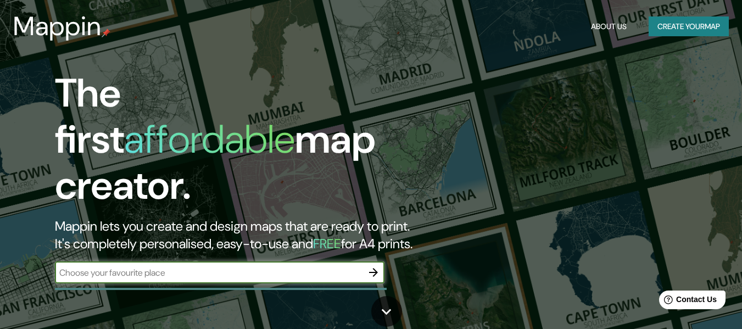
click at [253, 266] on input "text" at bounding box center [208, 272] width 307 height 13
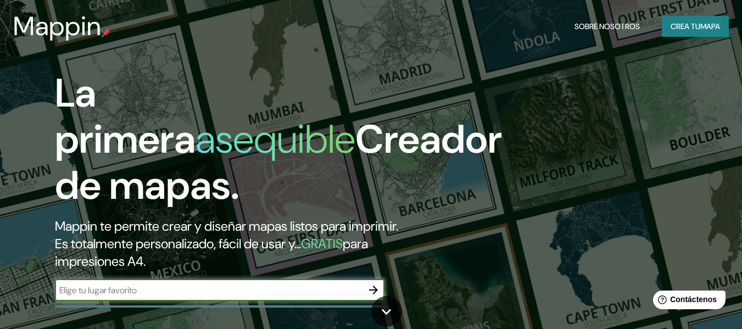
click at [373, 288] on icon "button" at bounding box center [373, 289] width 13 height 13
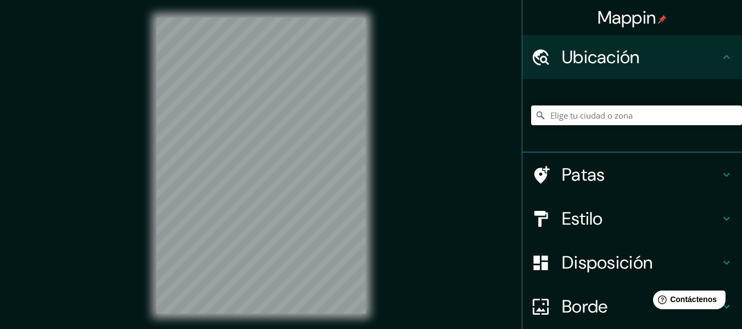
click at [579, 120] on input "Elige tu ciudad o zona" at bounding box center [636, 115] width 211 height 20
paste input "El Salitre, [GEOGRAPHIC_DATA]. Cl. 25 B #70B - 50"
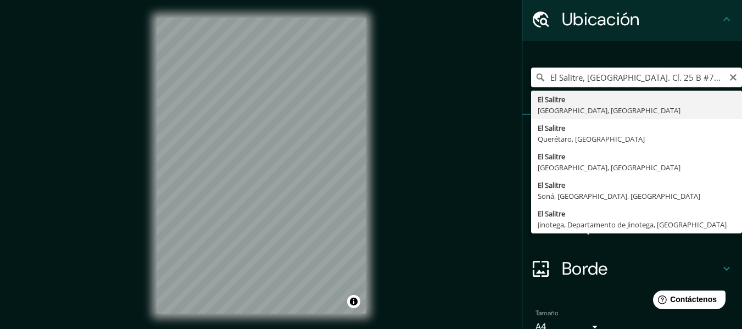
scroll to position [37, 0]
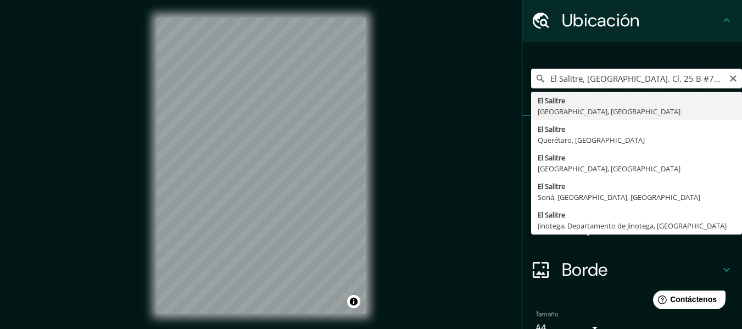
click at [608, 77] on input "El Salitre, [GEOGRAPHIC_DATA]. Cl. 25 B #70B - 50" at bounding box center [636, 79] width 211 height 20
click at [607, 79] on input "El Salitre, [GEOGRAPHIC_DATA]. Cl. 25 B #70B - 50" at bounding box center [636, 79] width 211 height 20
drag, startPoint x: 612, startPoint y: 79, endPoint x: 537, endPoint y: 82, distance: 74.7
click at [537, 82] on div "El Salitre, [GEOGRAPHIC_DATA] . Cl. 25 B #70B - 50 El Salitre [GEOGRAPHIC_DATA]…" at bounding box center [636, 79] width 211 height 20
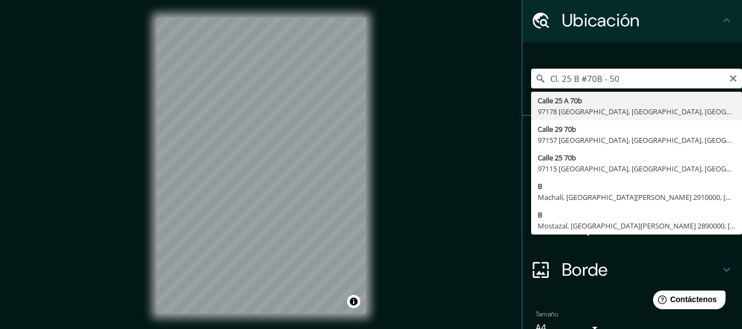
click at [624, 88] on div "Cl. 25 B #70B - 50 [GEOGRAPHIC_DATA][STREET_ADDRESS][STREET_ADDRESS][GEOGRAPHIC…" at bounding box center [636, 78] width 211 height 55
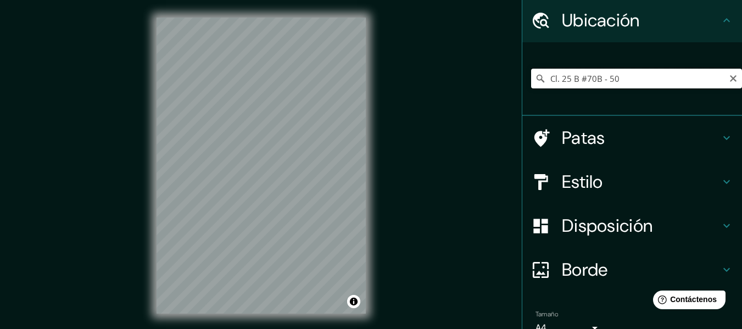
click at [624, 82] on input "Cl. 25 B #70B - 50" at bounding box center [636, 79] width 211 height 20
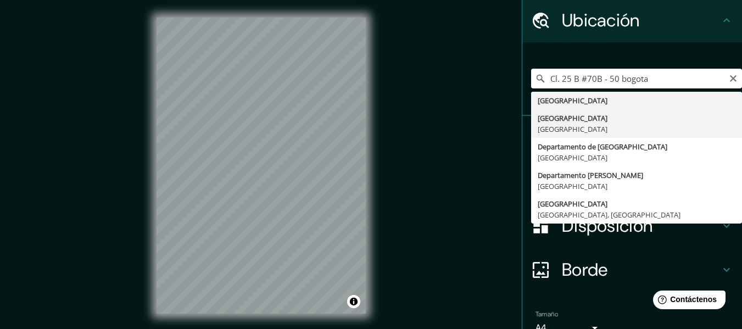
type input "[GEOGRAPHIC_DATA], [GEOGRAPHIC_DATA]"
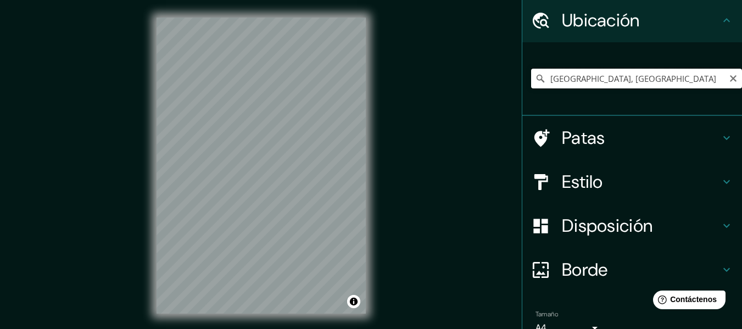
click at [627, 80] on input "[GEOGRAPHIC_DATA], [GEOGRAPHIC_DATA]" at bounding box center [636, 79] width 211 height 20
drag, startPoint x: 641, startPoint y: 81, endPoint x: 443, endPoint y: 121, distance: 202.1
click at [443, 121] on div "Mappin Ubicación [GEOGRAPHIC_DATA], [GEOGRAPHIC_DATA] Patas Estilo Disposición …" at bounding box center [371, 174] width 742 height 349
paste input "[GEOGRAPHIC_DATA]. Cl. 25 B #70B - 50"
type input "[PERSON_NAME], [GEOGRAPHIC_DATA][PERSON_NAME], 5090000, [GEOGRAPHIC_DATA]"
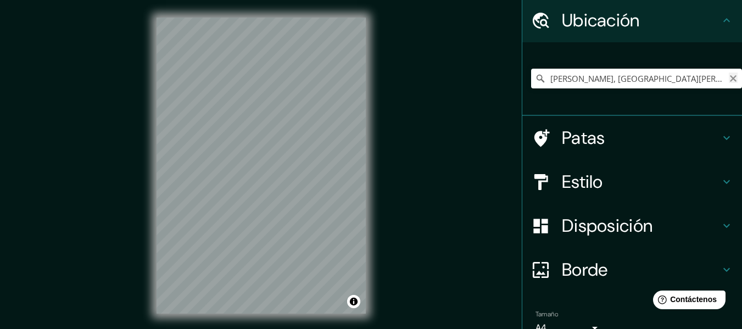
click at [728, 81] on icon "Claro" at bounding box center [732, 78] width 9 height 9
paste input "onjunto Residencial [PERSON_NAME], Cl. [STREET_ADDRESS]"
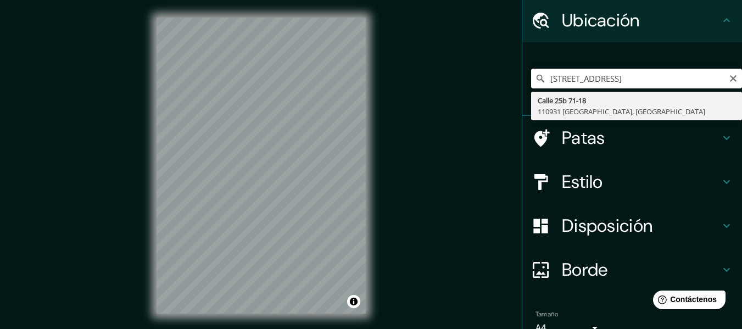
scroll to position [0, 0]
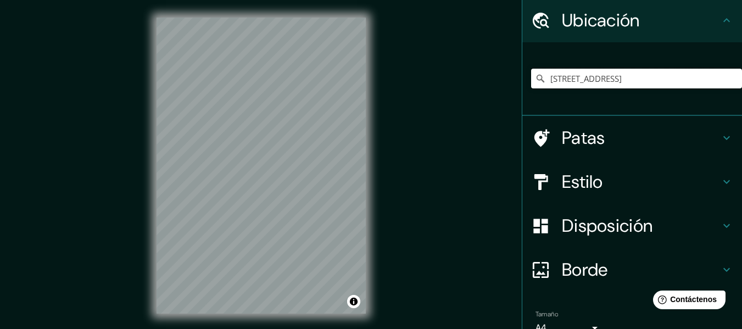
type input "[STREET_ADDRESS]"
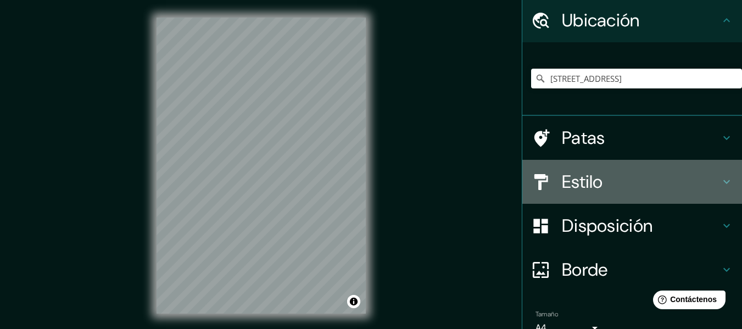
click at [636, 182] on h4 "Estilo" at bounding box center [641, 182] width 158 height 22
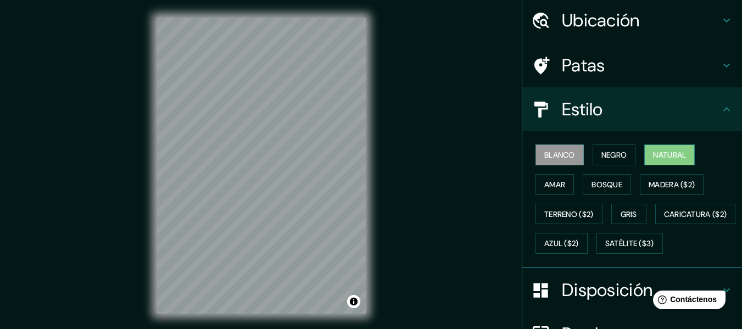
click at [653, 155] on font "Natural" at bounding box center [669, 155] width 33 height 10
click at [601, 158] on font "Negro" at bounding box center [614, 155] width 26 height 10
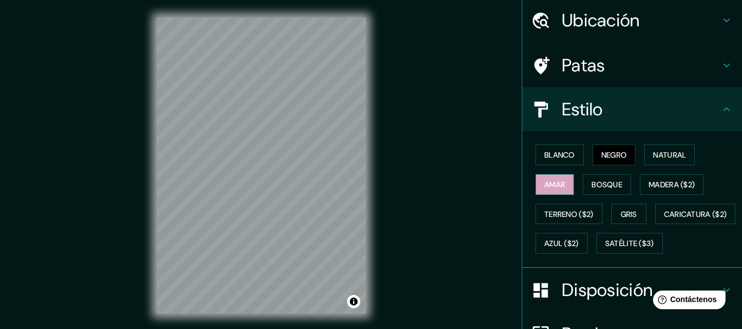
click at [563, 181] on button "Amar" at bounding box center [554, 184] width 38 height 21
click at [594, 180] on font "Bosque" at bounding box center [606, 185] width 31 height 10
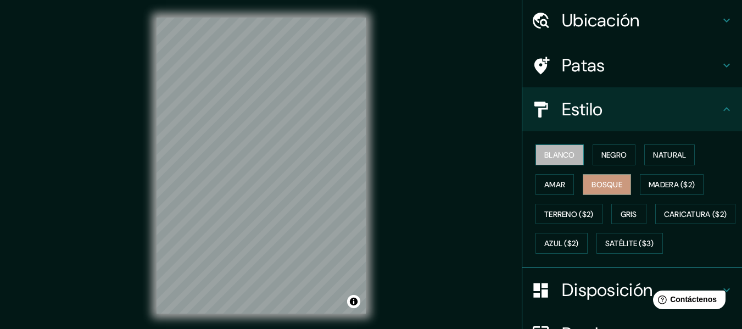
click at [553, 147] on button "Blanco" at bounding box center [559, 154] width 48 height 21
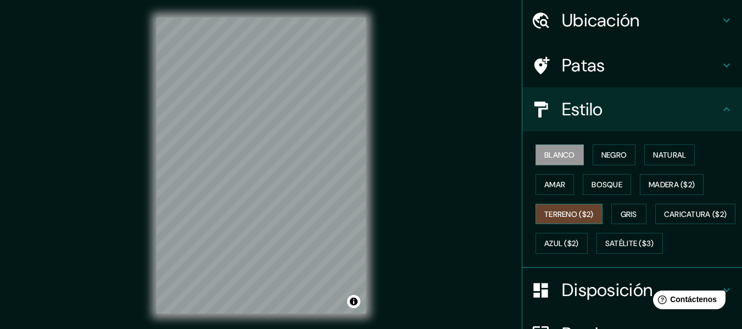
click at [592, 221] on button "Terreno ($2)" at bounding box center [568, 214] width 67 height 21
click at [626, 218] on font "Gris" at bounding box center [628, 214] width 16 height 10
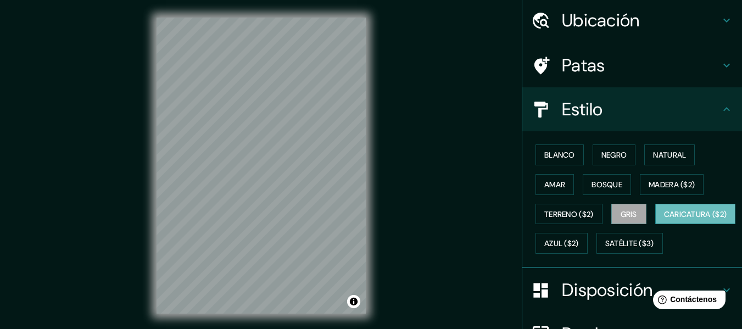
click at [664, 219] on font "Caricatura ($2)" at bounding box center [695, 214] width 63 height 10
click at [605, 249] on font "Satélite ($3)" at bounding box center [629, 244] width 49 height 10
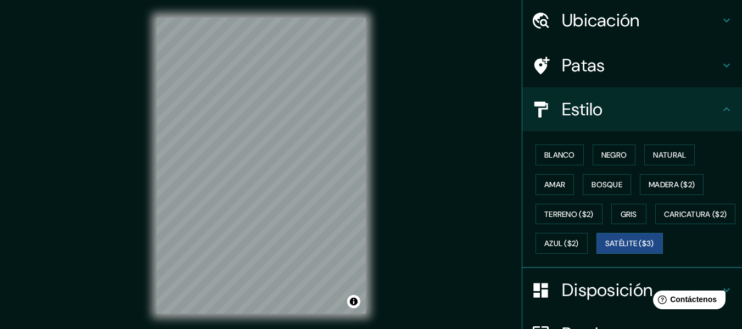
click at [375, 178] on div "© Mapbox © OpenStreetMap Improve this map © Maxar" at bounding box center [261, 165] width 244 height 331
click at [379, 224] on div "© Mapbox © OpenStreetMap Improve this map © Maxar" at bounding box center [261, 165] width 244 height 331
click at [368, 237] on div "© Mapbox © OpenStreetMap Improve this map © Maxar" at bounding box center [261, 165] width 244 height 331
click at [381, 192] on div "© Mapbox © OpenStreetMap Improve this map © Maxar" at bounding box center [261, 165] width 244 height 331
click at [384, 32] on div "Mappin Ubicación [STREET_ADDRESS] [STREET_ADDRESS] Patas Estilo Blanco Negro Na…" at bounding box center [371, 174] width 742 height 349
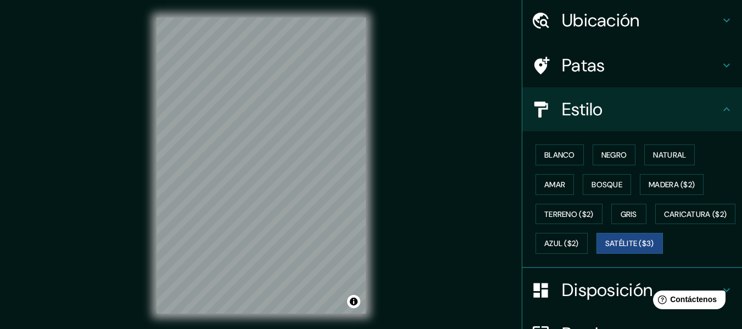
click at [212, 0] on html "Mappin Ubicación [STREET_ADDRESS] [STREET_ADDRESS] Patas Estilo Blanco Negro Na…" at bounding box center [371, 164] width 742 height 329
click at [261, 121] on div "© Mapbox © OpenStreetMap Improve this map © Maxar" at bounding box center [261, 165] width 244 height 331
click at [670, 29] on h4 "Ubicación" at bounding box center [641, 20] width 158 height 22
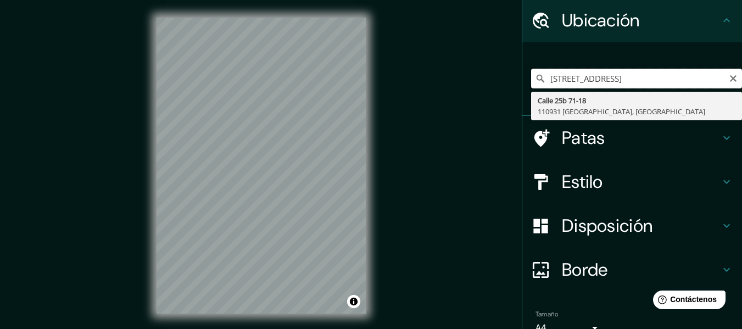
click at [618, 78] on input "[STREET_ADDRESS]" at bounding box center [636, 79] width 211 height 20
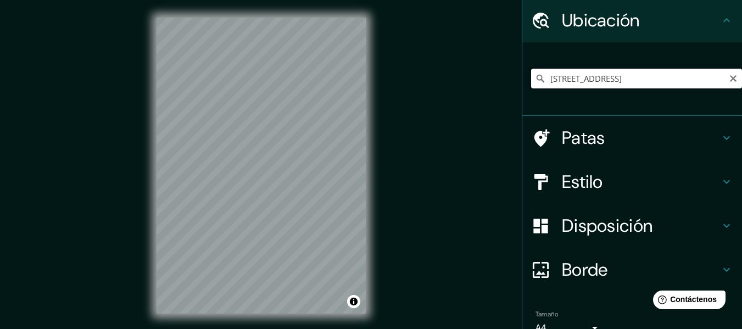
click at [670, 86] on input "[STREET_ADDRESS]" at bounding box center [636, 79] width 211 height 20
click at [706, 80] on input "[STREET_ADDRESS]" at bounding box center [636, 79] width 211 height 20
click at [730, 81] on icon "Claro" at bounding box center [733, 78] width 7 height 7
paste input "Cl. [STREET_ADDRESS]"
click at [365, 0] on html "Mappin [GEOGRAPHIC_DATA][STREET_ADDRESS][STREET_ADDRESS][STREET_ADDRESS][STREET…" at bounding box center [371, 164] width 742 height 329
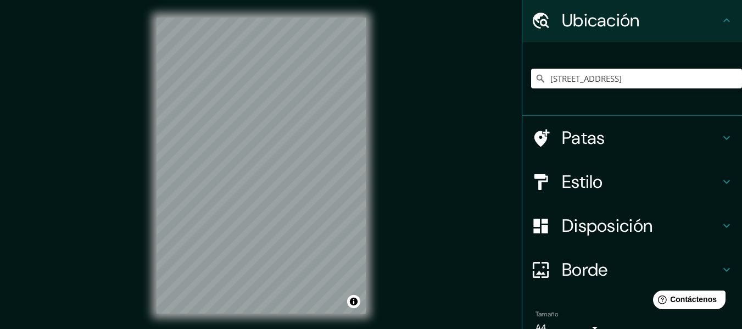
click at [311, 0] on html "Mappin [GEOGRAPHIC_DATA][STREET_ADDRESS][STREET_ADDRESS][STREET_ADDRESS][STREET…" at bounding box center [371, 164] width 742 height 329
click at [396, 143] on div "Mappin [GEOGRAPHIC_DATA][STREET_ADDRESS][STREET_ADDRESS][STREET_ADDRESS][STREET…" at bounding box center [371, 174] width 742 height 349
click at [388, 317] on div "Mappin [GEOGRAPHIC_DATA][STREET_ADDRESS][STREET_ADDRESS][STREET_ADDRESS][STREET…" at bounding box center [371, 174] width 742 height 349
click at [138, 0] on html "Mappin [GEOGRAPHIC_DATA][STREET_ADDRESS][STREET_ADDRESS][STREET_ADDRESS][STREET…" at bounding box center [371, 164] width 742 height 329
click at [384, 166] on div "Mappin [GEOGRAPHIC_DATA][STREET_ADDRESS][STREET_ADDRESS][STREET_ADDRESS][STREET…" at bounding box center [371, 174] width 742 height 349
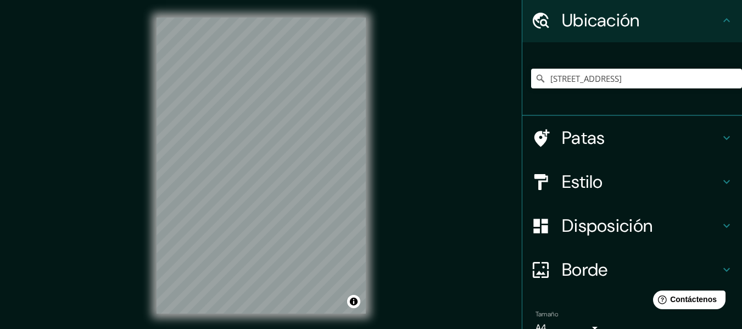
click at [436, 138] on div "Mappin [GEOGRAPHIC_DATA][STREET_ADDRESS][STREET_ADDRESS][STREET_ADDRESS][STREET…" at bounding box center [371, 174] width 742 height 349
click at [412, 181] on div "Mappin [GEOGRAPHIC_DATA][STREET_ADDRESS][STREET_ADDRESS][STREET_ADDRESS][STREET…" at bounding box center [371, 174] width 742 height 349
click at [385, 18] on div "Mappin [GEOGRAPHIC_DATA][STREET_ADDRESS][STREET_ADDRESS][STREET_ADDRESS][STREET…" at bounding box center [371, 174] width 742 height 349
click at [623, 81] on input "[STREET_ADDRESS]" at bounding box center [636, 79] width 211 height 20
click at [392, 215] on div "Mappin Ubicación [STREET_ADDRESS] Patas Estilo Disposición Borde Elige un borde…" at bounding box center [371, 174] width 742 height 349
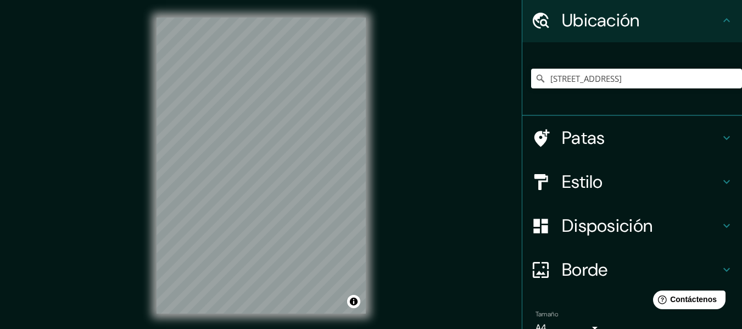
click at [267, 9] on div "© Mapbox © OpenStreetMap Improve this map © Maxar" at bounding box center [261, 165] width 244 height 331
drag, startPoint x: 607, startPoint y: 77, endPoint x: 582, endPoint y: 82, distance: 25.8
click at [582, 82] on input "[STREET_ADDRESS]" at bounding box center [636, 79] width 211 height 20
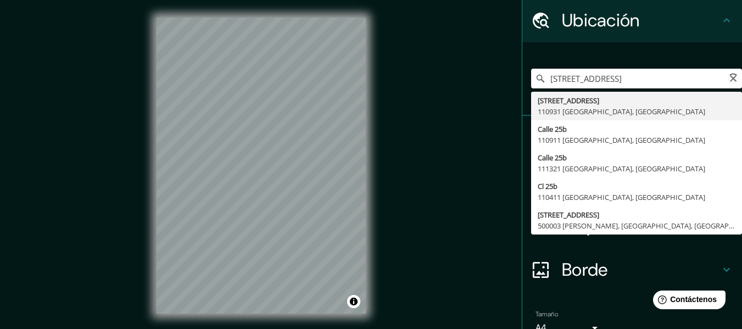
click at [582, 82] on input "[STREET_ADDRESS]" at bounding box center [636, 79] width 211 height 20
paste input "110110, [GEOGRAPHIC_DATA]"
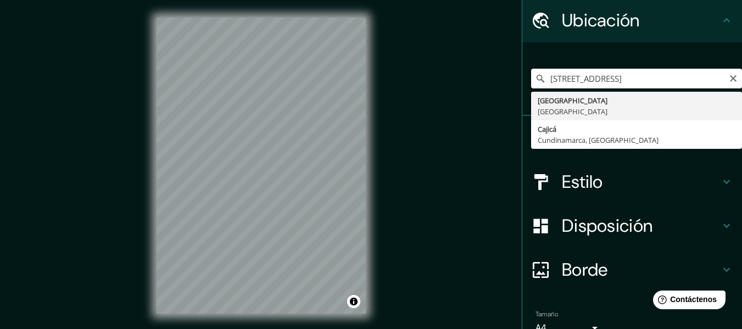
type input "[GEOGRAPHIC_DATA], [GEOGRAPHIC_DATA]"
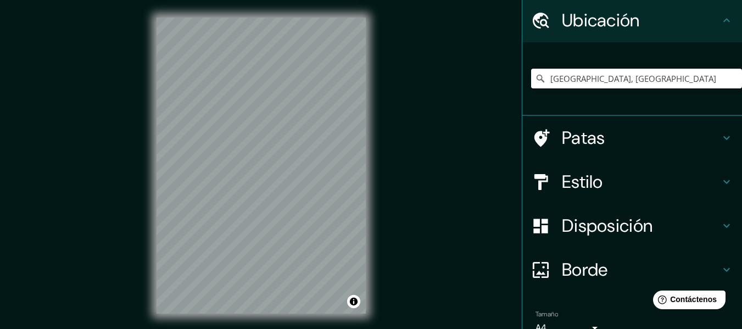
click at [719, 75] on input "[GEOGRAPHIC_DATA], [GEOGRAPHIC_DATA]" at bounding box center [636, 79] width 211 height 20
drag, startPoint x: 719, startPoint y: 75, endPoint x: 535, endPoint y: 100, distance: 185.6
click at [535, 100] on div "[GEOGRAPHIC_DATA], [GEOGRAPHIC_DATA] [GEOGRAPHIC_DATA] [GEOGRAPHIC_DATA] [GEOGR…" at bounding box center [636, 78] width 211 height 55
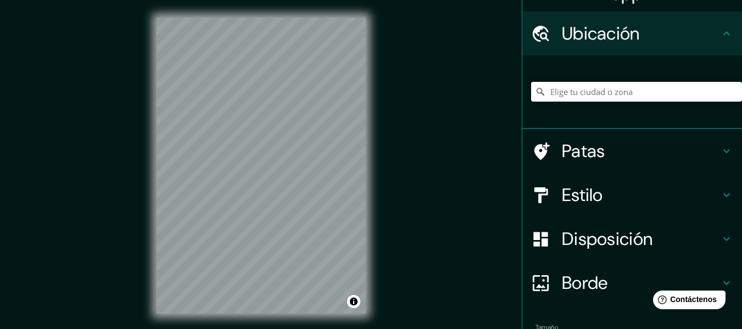
scroll to position [23, 0]
paste input "Cl. [STREET_ADDRESS]"
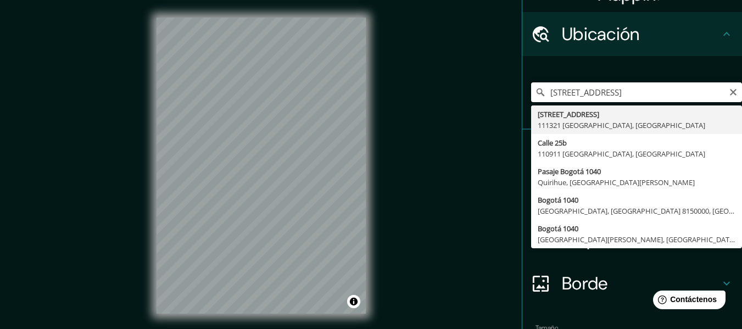
click at [681, 95] on input "[STREET_ADDRESS]" at bounding box center [636, 92] width 211 height 20
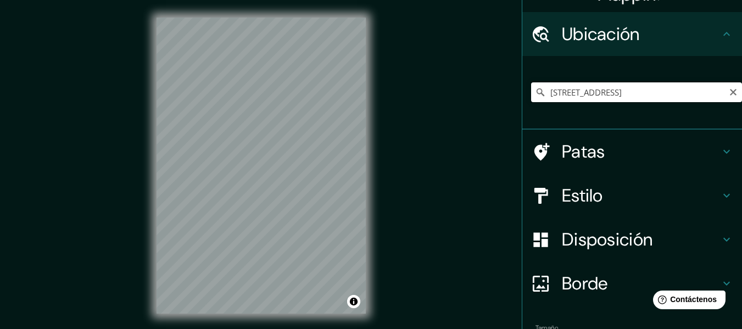
click at [681, 95] on input "[STREET_ADDRESS]" at bounding box center [636, 92] width 211 height 20
click at [698, 94] on input "[STREET_ADDRESS]" at bounding box center [636, 92] width 211 height 20
click at [619, 107] on div "[GEOGRAPHIC_DATA][STREET_ADDRESS][STREET_ADDRESS][PERSON_NAME], [GEOGRAPHIC_DAT…" at bounding box center [636, 92] width 211 height 55
click at [621, 96] on input "[STREET_ADDRESS]" at bounding box center [636, 92] width 211 height 20
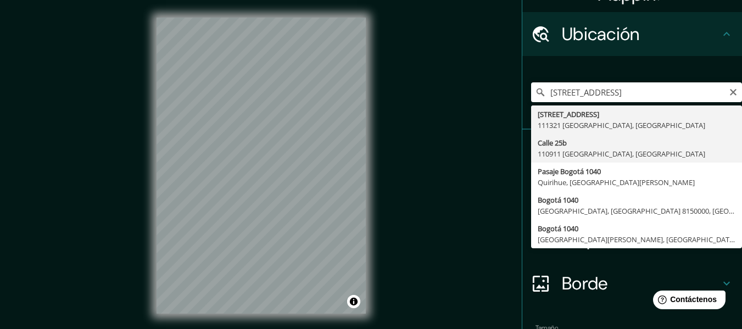
type input "[STREET_ADDRESS]"
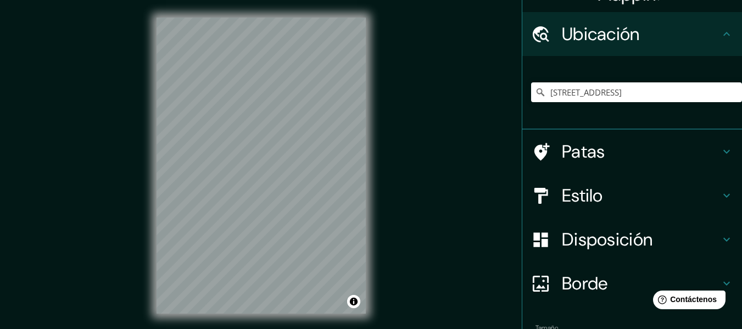
click at [355, 328] on html "Mappin Ubicación [STREET_ADDRESS] Patas Estilo Disposición Borde Elige un borde…" at bounding box center [371, 164] width 742 height 329
click at [728, 91] on icon "Claro" at bounding box center [732, 92] width 9 height 9
paste input "[STREET_ADDRESS]"
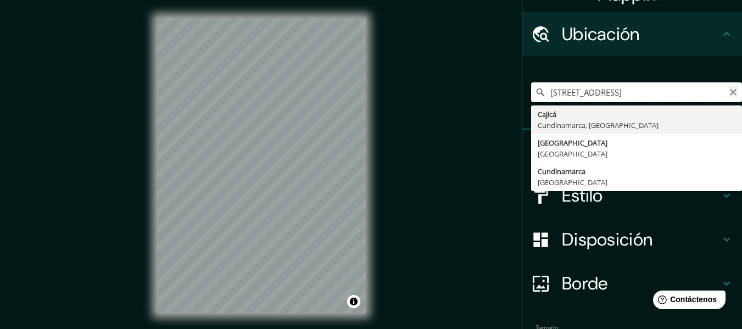
type input "[STREET_ADDRESS]"
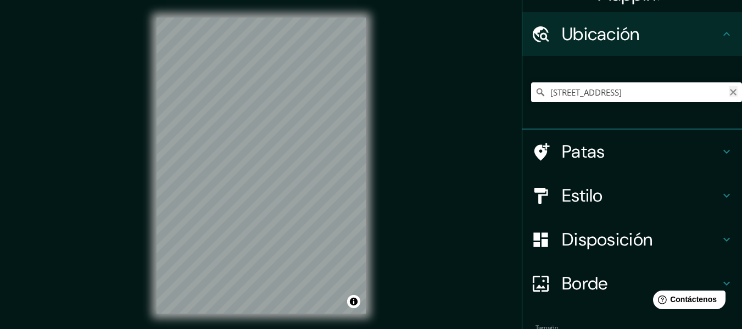
scroll to position [0, 0]
click at [728, 87] on button "Claro" at bounding box center [732, 91] width 9 height 10
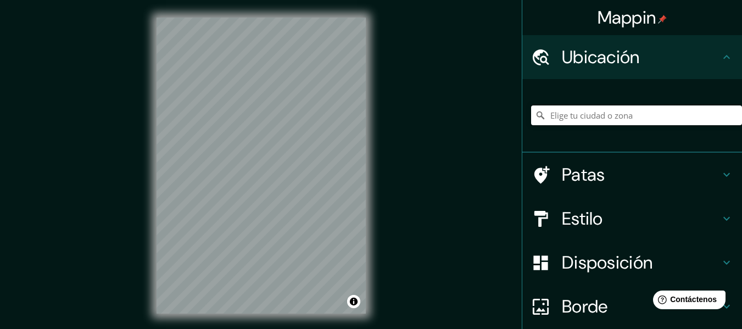
click at [621, 113] on input "Elige tu ciudad o zona" at bounding box center [636, 115] width 211 height 20
paste input "111071, salitre, [GEOGRAPHIC_DATA]"
type input "[GEOGRAPHIC_DATA], 111071, [GEOGRAPHIC_DATA]"
click at [657, 103] on div "[GEOGRAPHIC_DATA], [GEOGRAPHIC_DATA] [STREET_ADDRESS][PERSON_NAME], [GEOGRAPHIC…" at bounding box center [636, 115] width 211 height 55
click at [653, 116] on input "[GEOGRAPHIC_DATA], 111071, [GEOGRAPHIC_DATA]" at bounding box center [636, 115] width 211 height 20
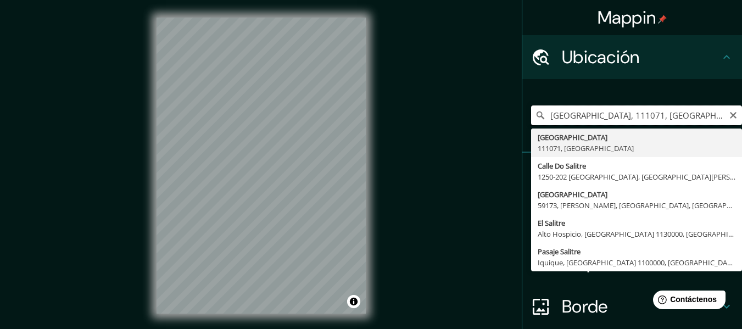
click at [656, 120] on input "[GEOGRAPHIC_DATA], 111071, [GEOGRAPHIC_DATA]" at bounding box center [636, 115] width 211 height 20
click at [664, 117] on input "[GEOGRAPHIC_DATA], 111071, [GEOGRAPHIC_DATA]" at bounding box center [636, 115] width 211 height 20
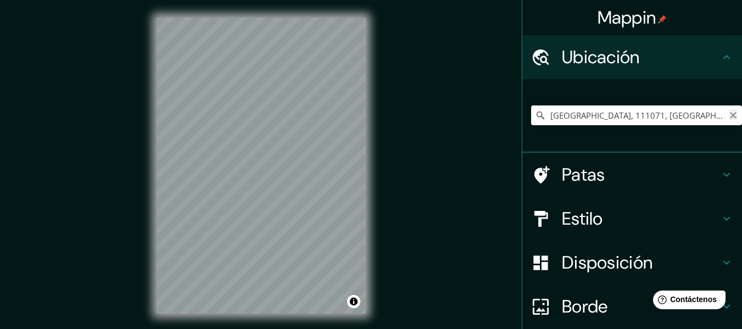
click at [728, 117] on icon "Claro" at bounding box center [732, 115] width 9 height 9
paste input "Cl. [STREET_ADDRESS]"
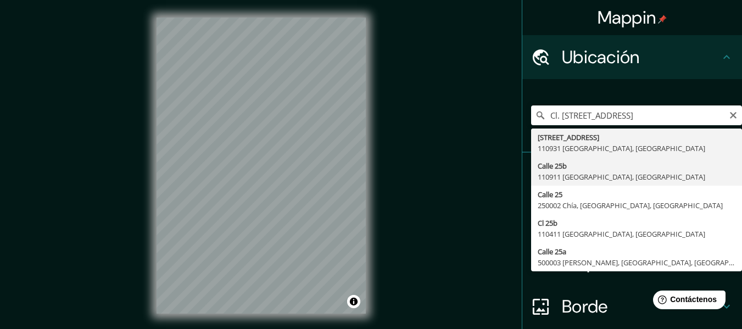
type input "[STREET_ADDRESS]"
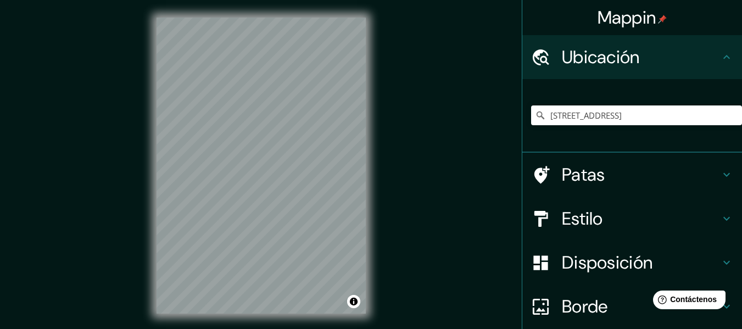
click at [382, 220] on div "© Mapbox © OpenStreetMap Improve this map © Maxar" at bounding box center [261, 165] width 244 height 331
click at [399, 205] on div "Mappin Ubicación [STREET_ADDRESS] Patas Estilo Disposición Borde Elige un borde…" at bounding box center [371, 174] width 742 height 349
click at [603, 111] on input "[STREET_ADDRESS]" at bounding box center [636, 115] width 211 height 20
click at [730, 113] on icon "Claro" at bounding box center [733, 115] width 7 height 7
paste input "Cl. [STREET_ADDRESS]"
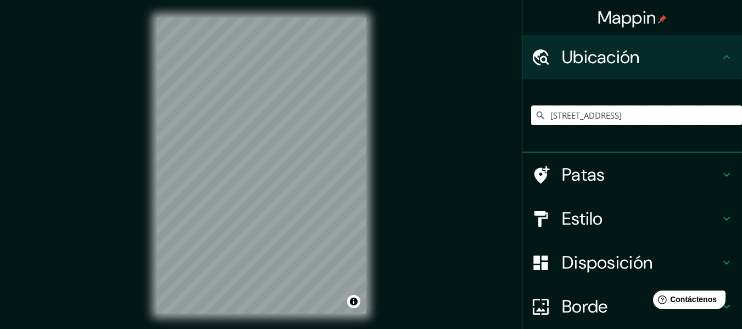
type input "[STREET_ADDRESS]"
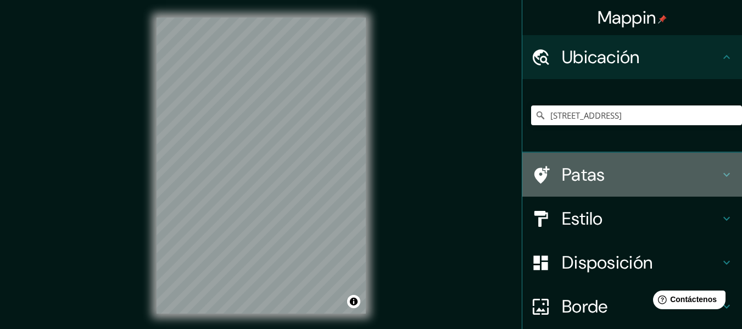
click at [675, 180] on h4 "Patas" at bounding box center [641, 175] width 158 height 22
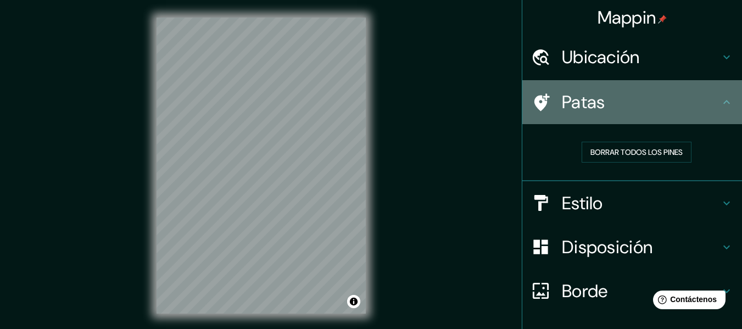
click at [675, 117] on div "Patas" at bounding box center [632, 102] width 220 height 44
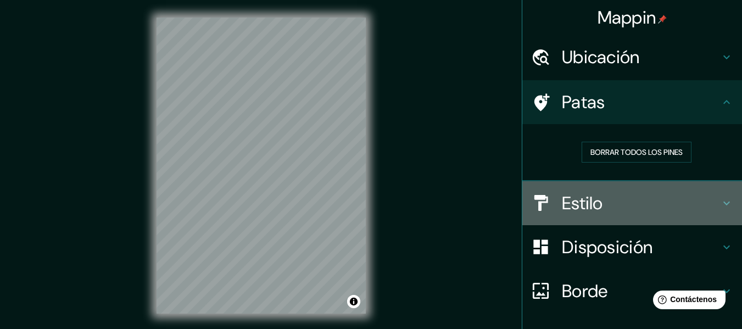
click at [625, 188] on div "Estilo" at bounding box center [632, 203] width 220 height 44
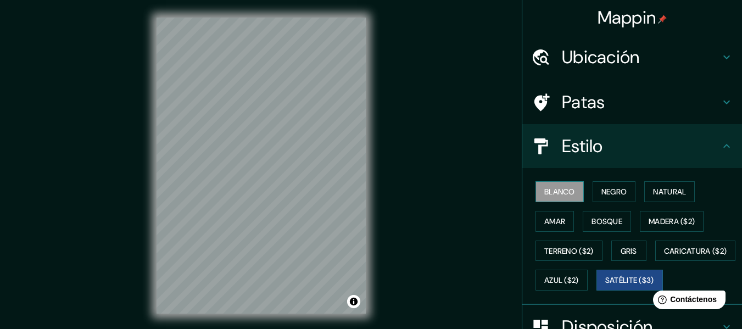
click at [553, 187] on font "Blanco" at bounding box center [559, 192] width 31 height 10
click at [644, 113] on div "Patas" at bounding box center [632, 102] width 220 height 44
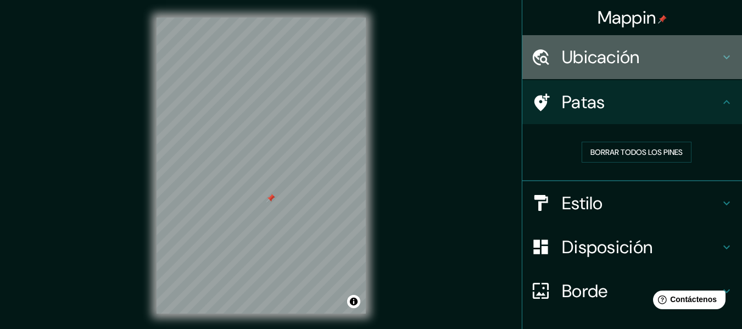
click at [643, 74] on div "Ubicación" at bounding box center [632, 57] width 220 height 44
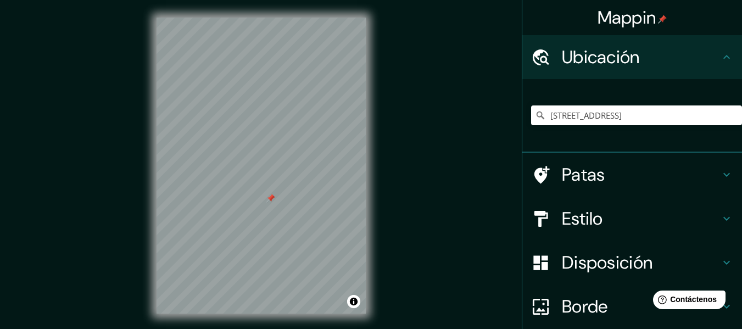
click at [612, 219] on h4 "Estilo" at bounding box center [641, 219] width 158 height 22
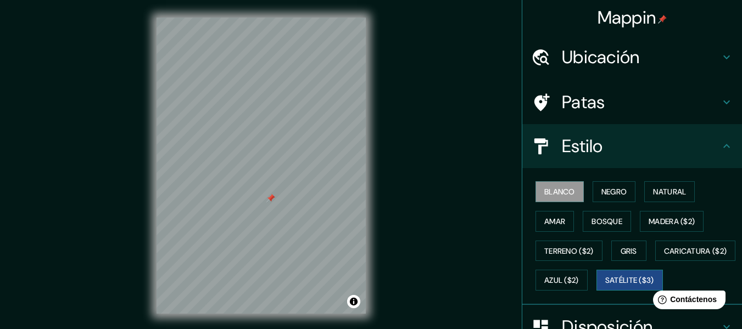
click at [596, 290] on button "Satélite ($3)" at bounding box center [629, 280] width 66 height 21
click at [548, 187] on font "Blanco" at bounding box center [559, 192] width 31 height 10
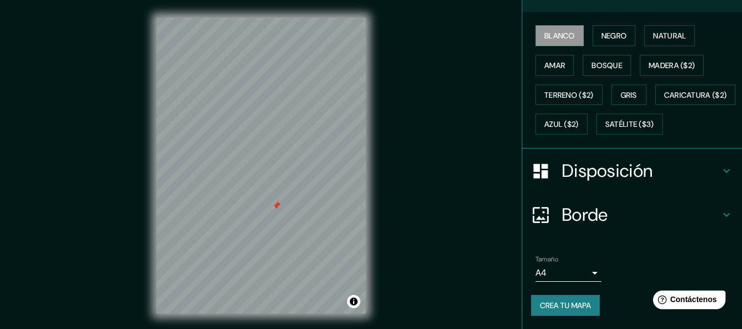
scroll to position [185, 0]
click at [568, 271] on body "Mappin Ubicación [STREET_ADDRESS][GEOGRAPHIC_DATA][STREET_ADDRESS][STREET_ADDRE…" at bounding box center [371, 164] width 742 height 329
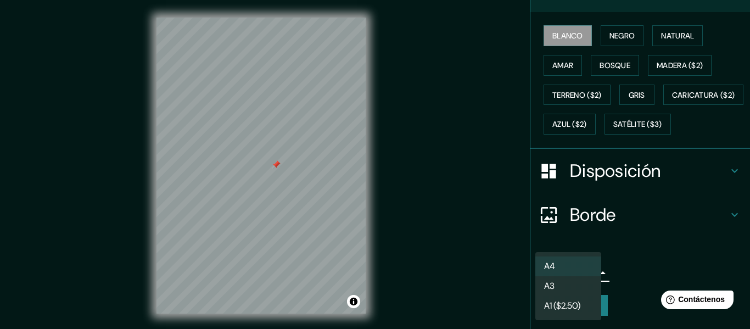
click at [591, 293] on li "A3" at bounding box center [568, 286] width 66 height 20
type input "a4"
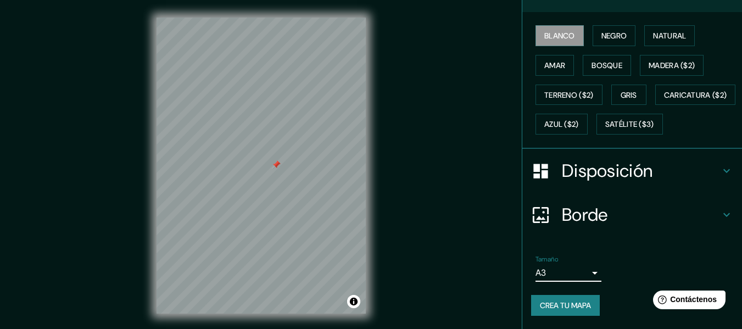
click at [569, 278] on body "Mappin Ubicación [STREET_ADDRESS][GEOGRAPHIC_DATA][STREET_ADDRESS][STREET_ADDRE…" at bounding box center [371, 164] width 742 height 329
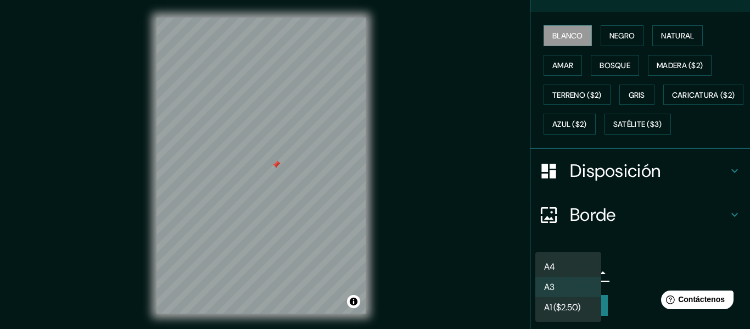
click at [583, 237] on div at bounding box center [375, 164] width 750 height 329
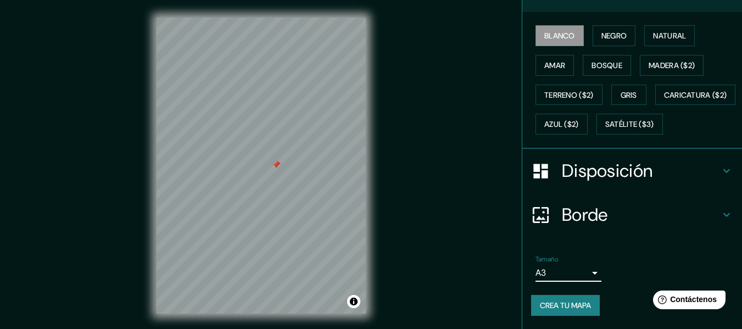
click at [577, 223] on font "Borde" at bounding box center [585, 214] width 46 height 23
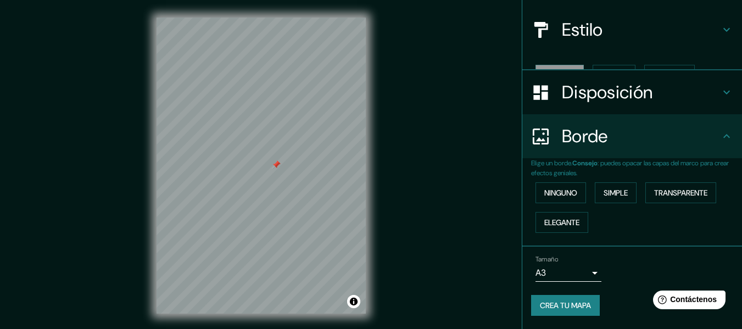
scroll to position [98, 0]
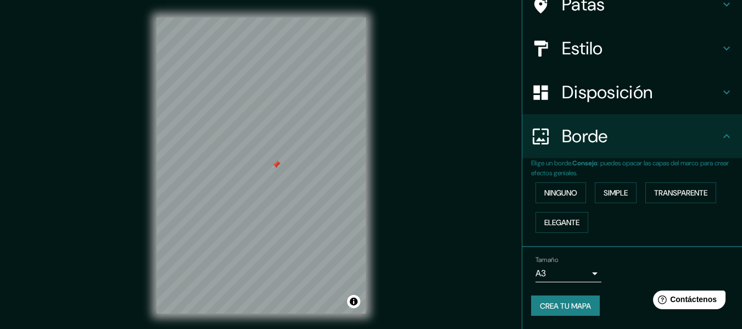
drag, startPoint x: 649, startPoint y: 79, endPoint x: 644, endPoint y: 81, distance: 5.7
click at [644, 81] on div "Disposición" at bounding box center [632, 92] width 220 height 44
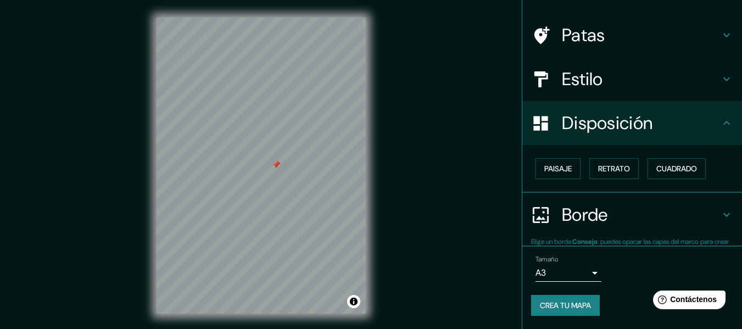
scroll to position [67, 0]
click at [608, 165] on font "Retrato" at bounding box center [614, 169] width 32 height 10
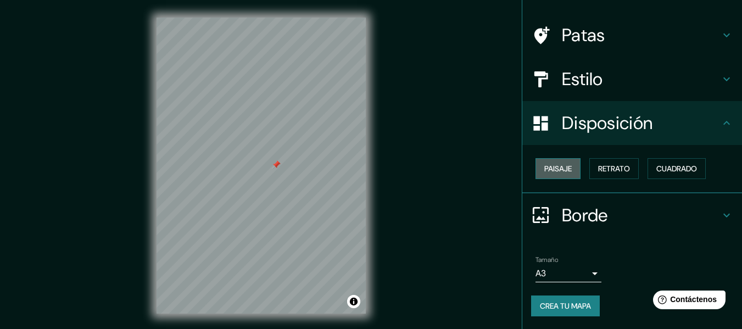
click at [564, 164] on font "Paisaje" at bounding box center [557, 169] width 27 height 10
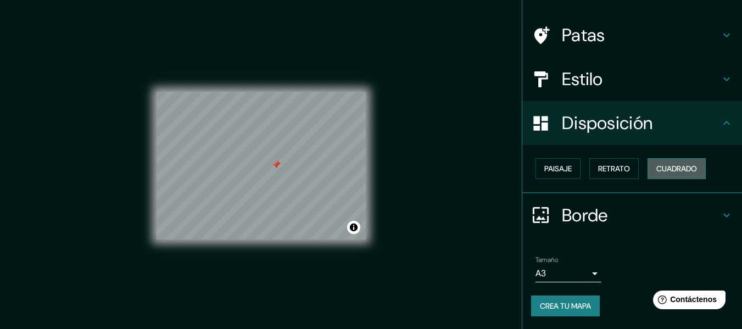
click at [670, 168] on font "Cuadrado" at bounding box center [676, 169] width 41 height 10
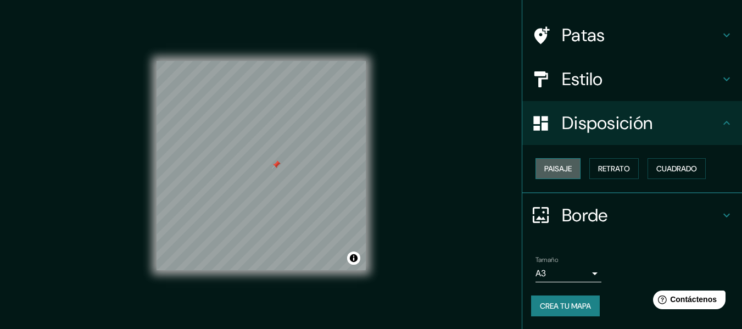
click at [544, 168] on font "Paisaje" at bounding box center [557, 169] width 27 height 10
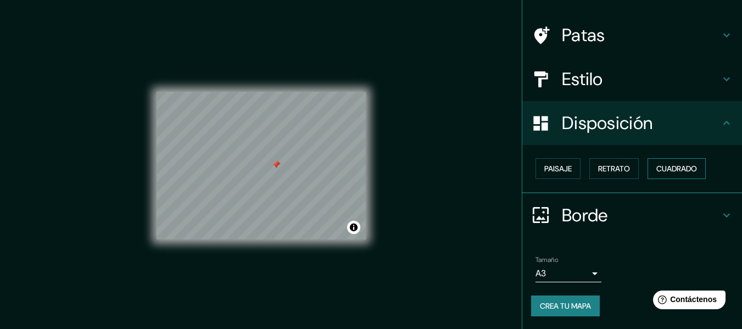
click at [672, 168] on font "Cuadrado" at bounding box center [676, 169] width 41 height 10
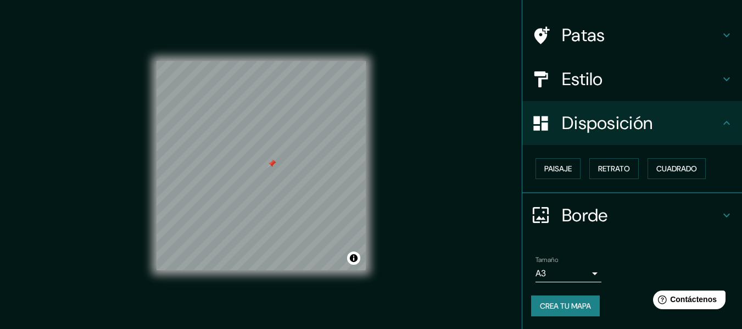
click at [559, 300] on font "Crea tu mapa" at bounding box center [565, 306] width 51 height 14
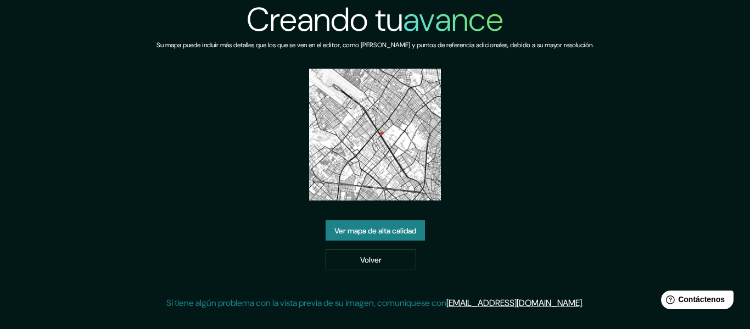
click at [390, 234] on font "Ver mapa de alta calidad" at bounding box center [375, 231] width 82 height 10
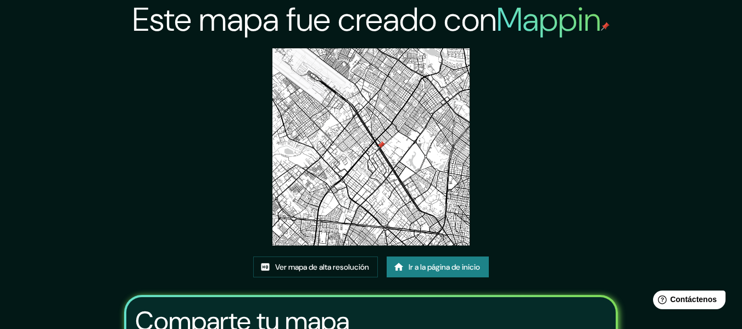
click at [601, 27] on img at bounding box center [605, 26] width 9 height 9
click at [384, 145] on img at bounding box center [370, 146] width 197 height 197
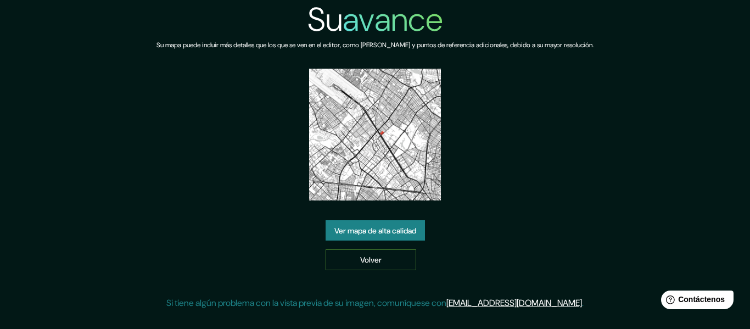
click at [406, 261] on link "Volver" at bounding box center [371, 259] width 91 height 21
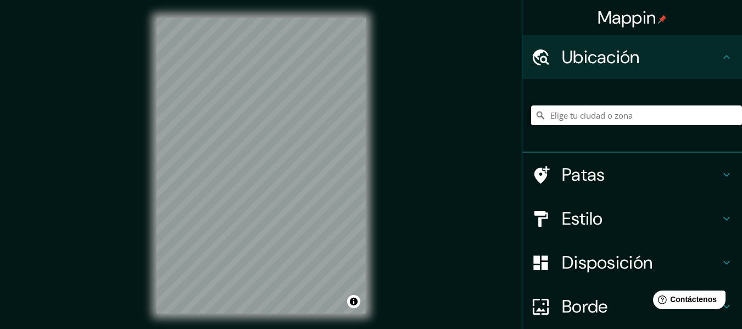
click at [620, 118] on input "Elige tu ciudad o zona" at bounding box center [636, 115] width 211 height 20
paste input "Cl. [STREET_ADDRESS]"
drag, startPoint x: 591, startPoint y: 113, endPoint x: 388, endPoint y: 127, distance: 203.6
click at [388, 127] on div "Mappin Ubicación Calle 25b 70b, 110931 Bogotá, Colombia Calle 25b 70b 110931 Bo…" at bounding box center [371, 174] width 742 height 349
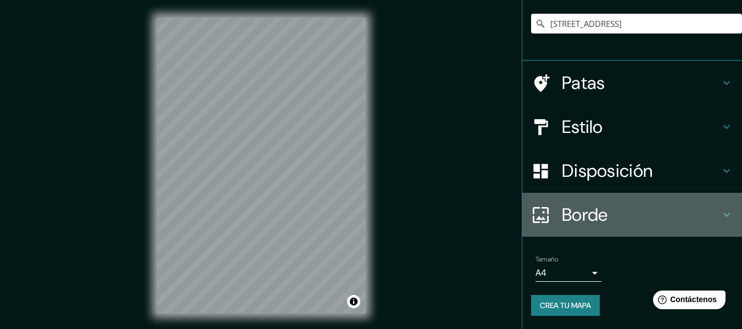
click at [567, 222] on font "Borde" at bounding box center [585, 214] width 46 height 23
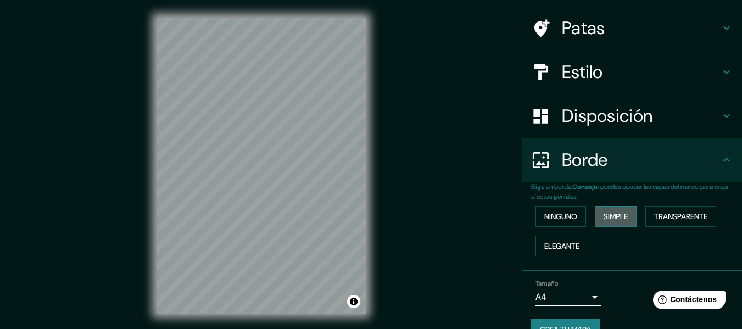
click at [614, 215] on font "Simple" at bounding box center [615, 216] width 24 height 10
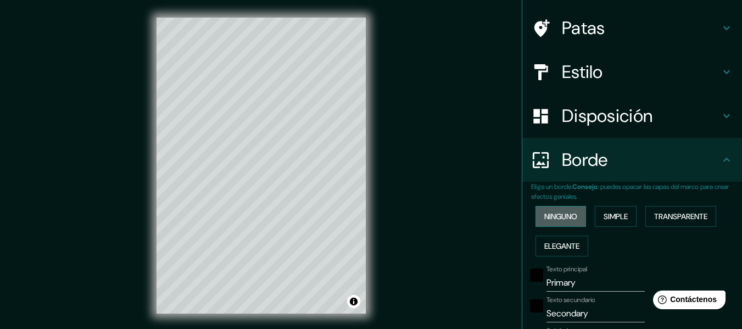
click at [565, 217] on font "Ninguno" at bounding box center [560, 216] width 33 height 10
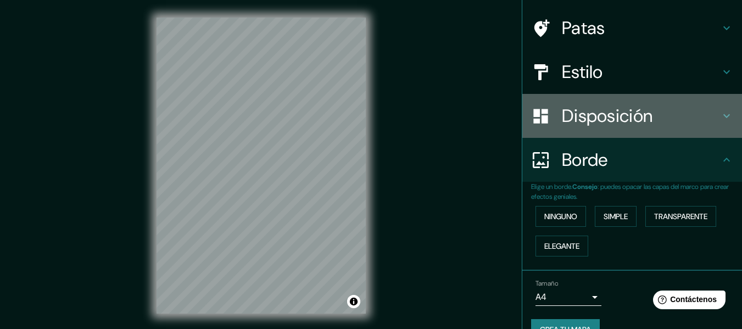
click at [590, 110] on font "Disposición" at bounding box center [607, 115] width 91 height 23
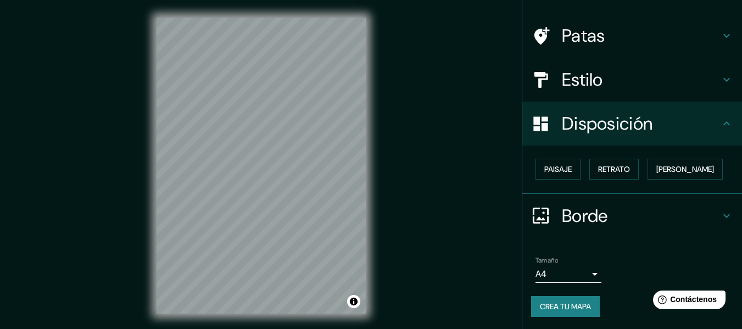
scroll to position [67, 0]
click at [616, 165] on font "Retrato" at bounding box center [614, 169] width 32 height 10
click at [558, 165] on font "Paisaje" at bounding box center [557, 169] width 27 height 10
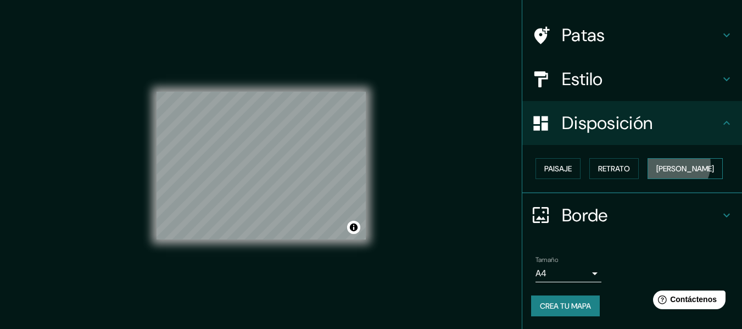
click at [668, 164] on font "Cuadrado" at bounding box center [685, 169] width 58 height 10
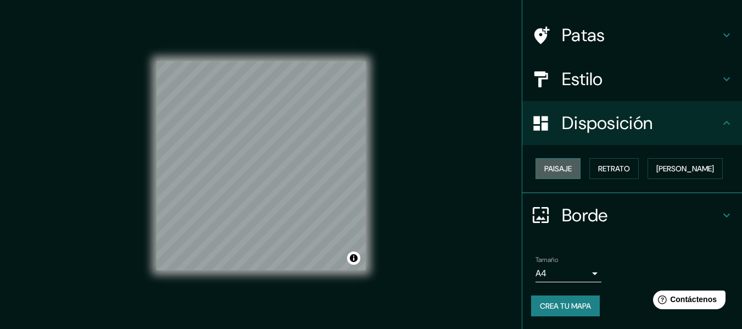
click at [554, 160] on button "Paisaje" at bounding box center [557, 168] width 45 height 21
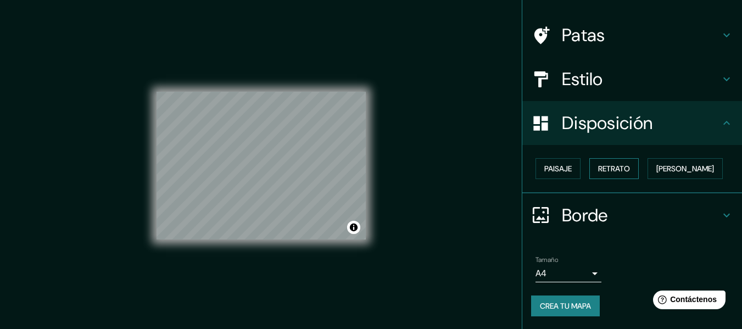
click at [608, 167] on font "Retrato" at bounding box center [614, 169] width 32 height 10
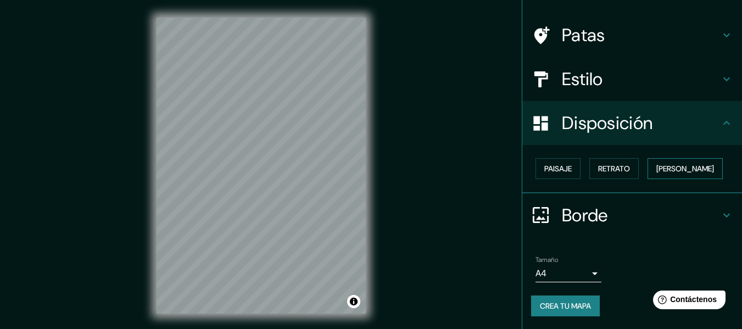
click at [657, 169] on font "Cuadrado" at bounding box center [685, 169] width 58 height 10
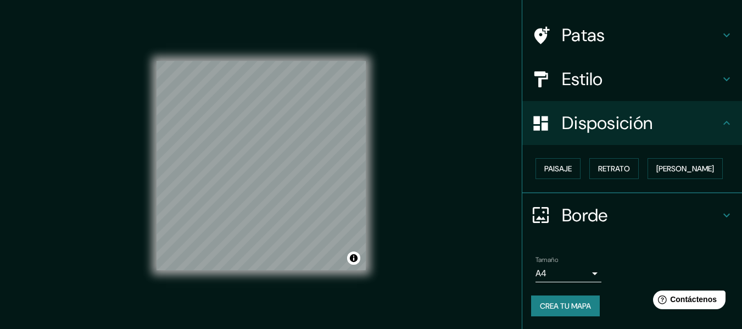
drag, startPoint x: 372, startPoint y: 181, endPoint x: 412, endPoint y: 190, distance: 40.6
click at [412, 190] on div "Mappin Ubicación Calle 25b 70b, 110931 Bogotá, Colombia Calle 25b 70b 110931 Bo…" at bounding box center [371, 174] width 742 height 349
click at [608, 166] on font "Retrato" at bounding box center [614, 169] width 32 height 10
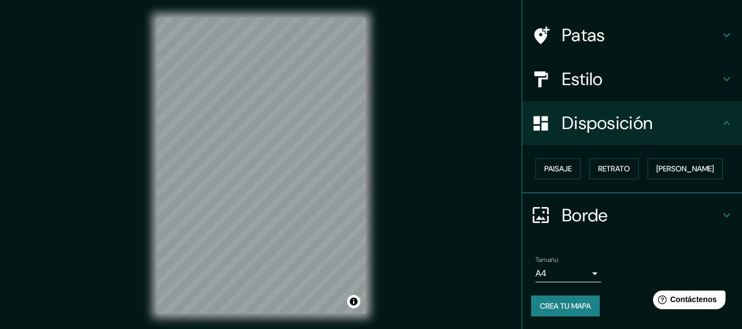
click at [561, 309] on font "Crea tu mapa" at bounding box center [565, 306] width 51 height 10
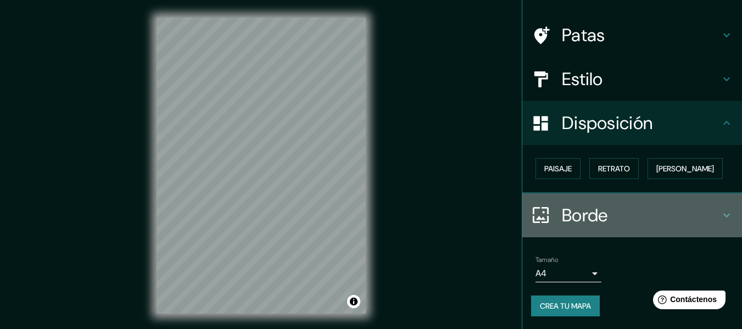
click at [656, 236] on div "Borde" at bounding box center [632, 215] width 220 height 44
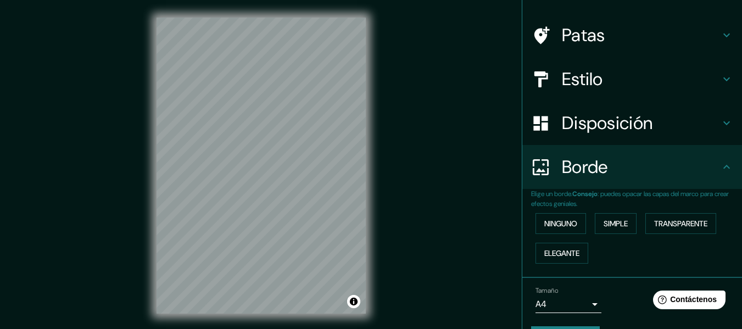
click at [638, 96] on div "Estilo" at bounding box center [632, 79] width 220 height 44
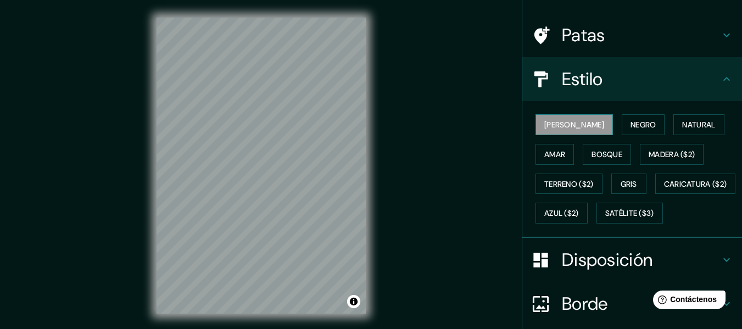
click at [563, 124] on font "Blanco" at bounding box center [574, 125] width 60 height 10
click at [630, 126] on font "Negro" at bounding box center [643, 125] width 26 height 10
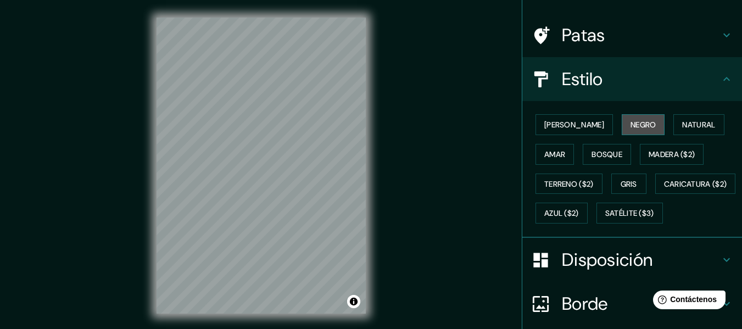
click at [630, 125] on font "Negro" at bounding box center [643, 125] width 26 height 10
click at [682, 126] on font "Natural" at bounding box center [698, 125] width 33 height 10
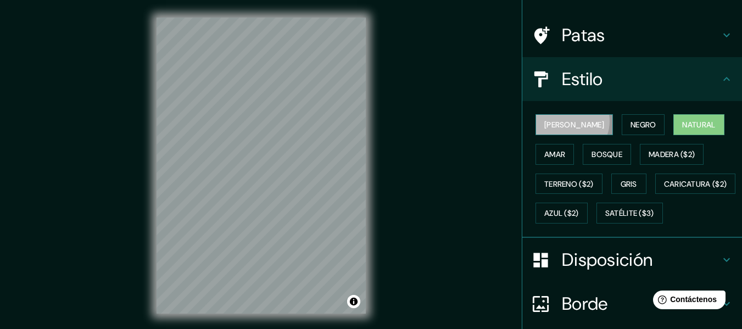
click at [563, 121] on font "Blanco" at bounding box center [574, 125] width 60 height 10
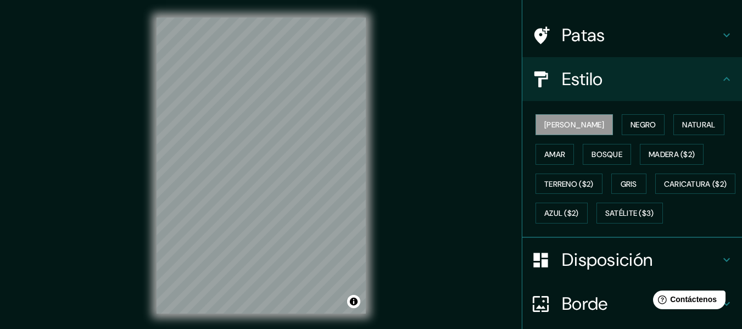
scroll to position [185, 0]
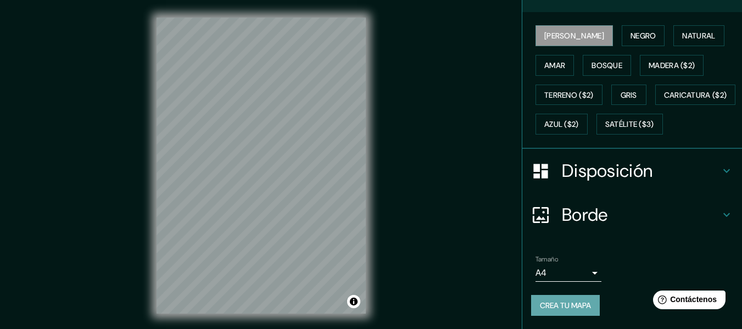
click at [562, 299] on font "Crea tu mapa" at bounding box center [565, 305] width 51 height 14
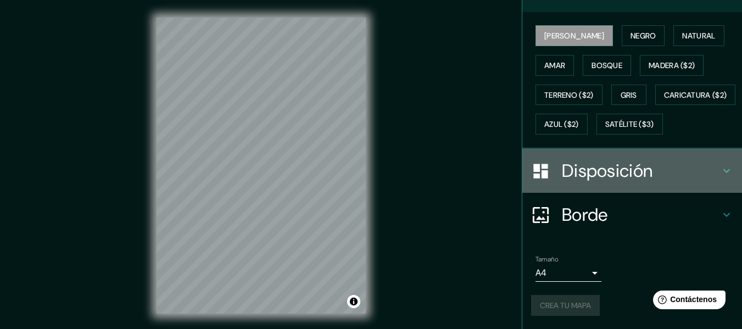
click at [624, 164] on font "Disposición" at bounding box center [607, 170] width 91 height 23
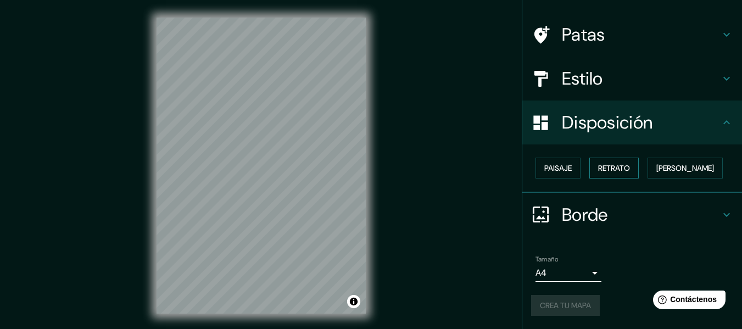
scroll to position [67, 0]
click at [567, 295] on div "Crea tu mapa" at bounding box center [632, 305] width 202 height 21
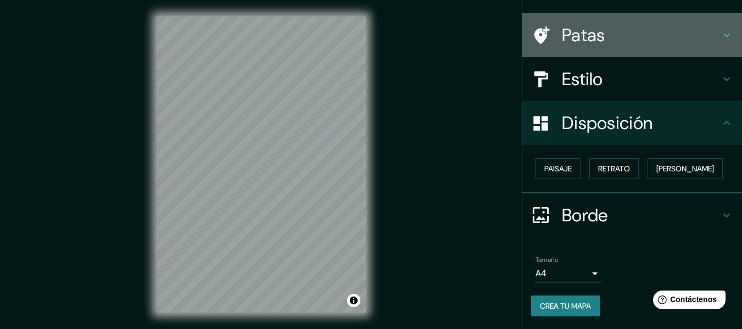
click at [636, 29] on h4 "Patas" at bounding box center [641, 35] width 158 height 22
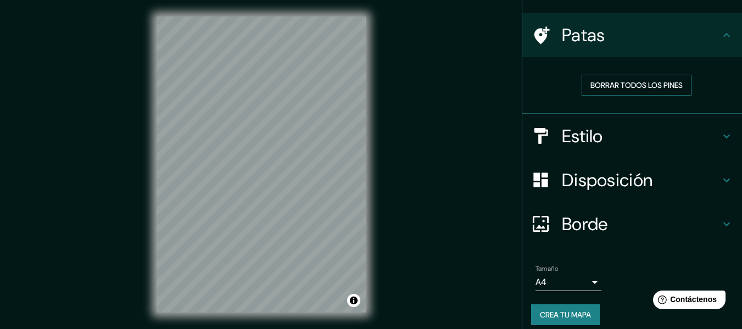
scroll to position [0, 0]
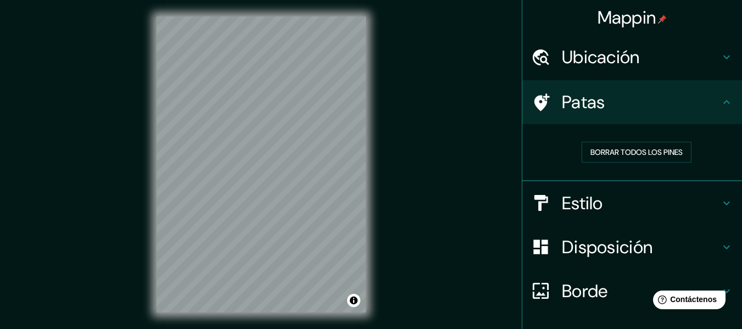
click at [596, 63] on font "Ubicación" at bounding box center [601, 57] width 78 height 23
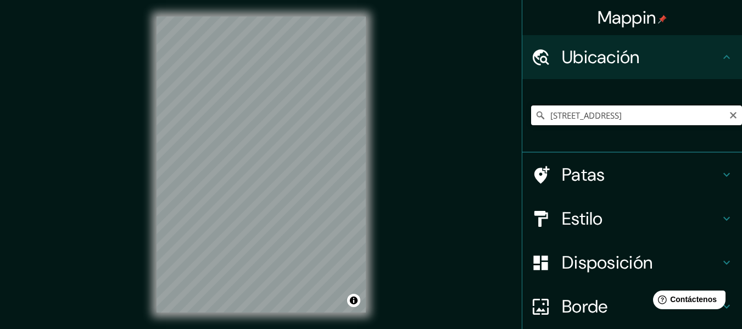
click at [623, 120] on input "[STREET_ADDRESS]" at bounding box center [636, 115] width 211 height 20
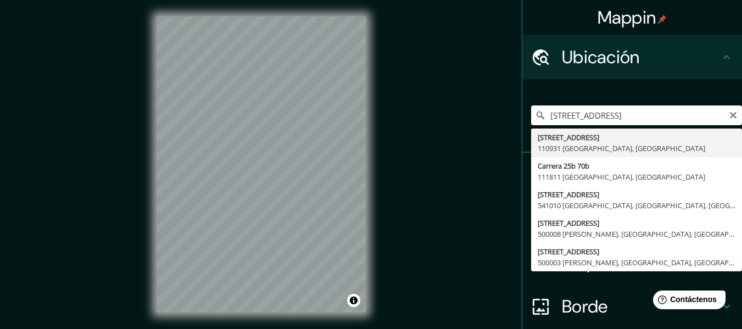
click at [705, 115] on input "[STREET_ADDRESS]" at bounding box center [636, 115] width 211 height 20
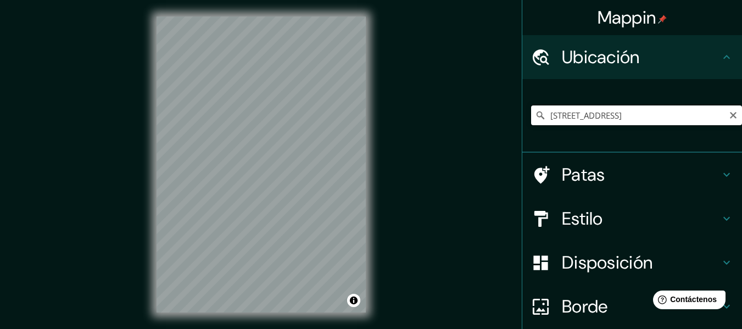
click at [714, 117] on input "[STREET_ADDRESS]" at bounding box center [636, 115] width 211 height 20
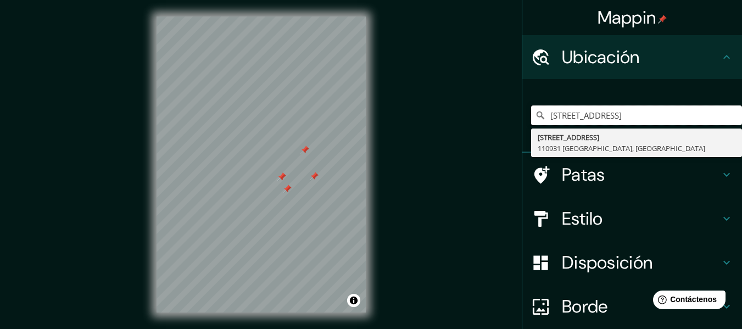
click at [305, 152] on div at bounding box center [304, 149] width 9 height 9
click at [282, 180] on div at bounding box center [281, 176] width 9 height 9
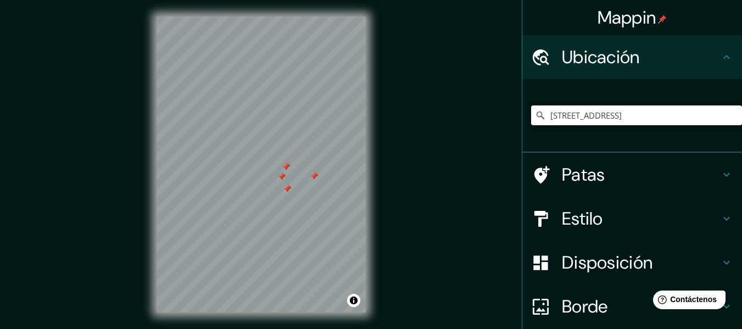
click at [281, 176] on div at bounding box center [281, 176] width 9 height 9
click at [285, 167] on div at bounding box center [286, 166] width 9 height 9
click at [286, 188] on div at bounding box center [287, 188] width 9 height 9
click at [314, 178] on div at bounding box center [314, 176] width 9 height 9
click at [651, 118] on input "Calle 25b 70b, 110931 Bogotá, Colombi" at bounding box center [636, 115] width 211 height 20
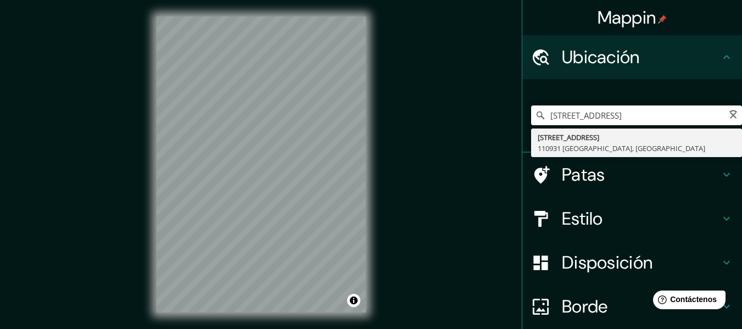
type input "[STREET_ADDRESS]"
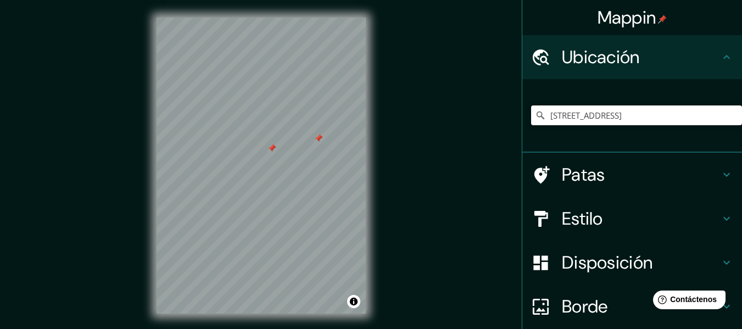
click at [320, 142] on div at bounding box center [318, 138] width 9 height 9
click at [259, 153] on div at bounding box center [258, 151] width 9 height 9
